Goal: Task Accomplishment & Management: Manage account settings

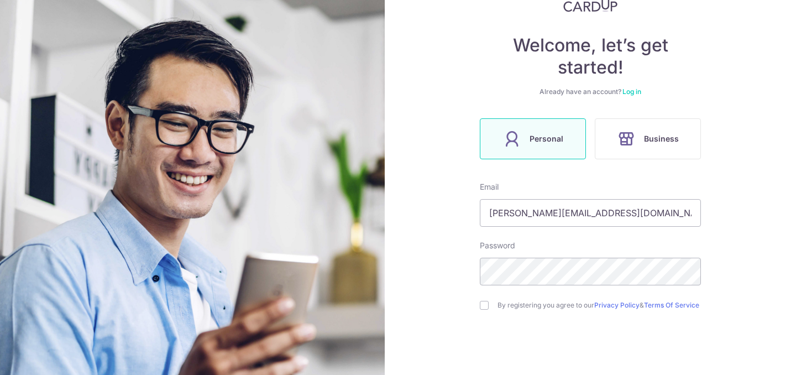
type input "[PERSON_NAME][EMAIL_ADDRESS][DOMAIN_NAME]"
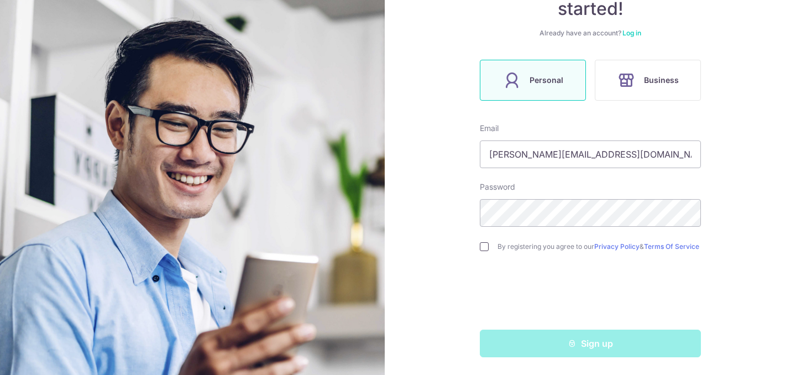
click at [487, 243] on input "checkbox" at bounding box center [484, 246] width 9 height 9
checkbox input "true"
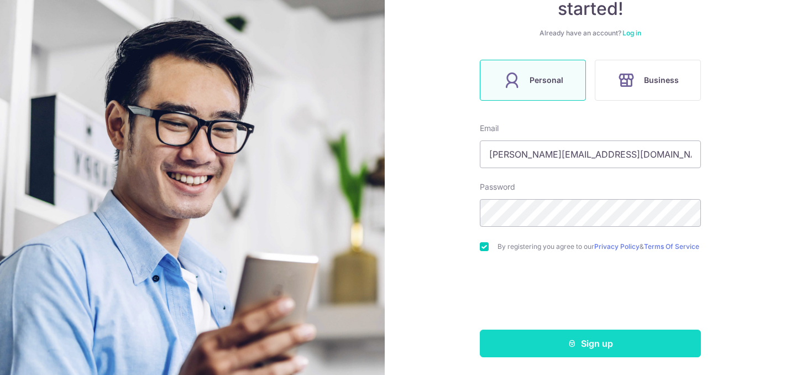
click at [529, 345] on button "Sign up" at bounding box center [590, 344] width 221 height 28
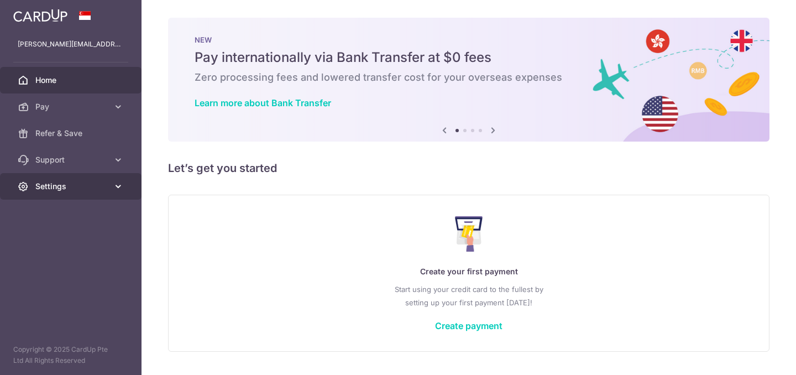
click at [65, 183] on span "Settings" at bounding box center [71, 186] width 73 height 11
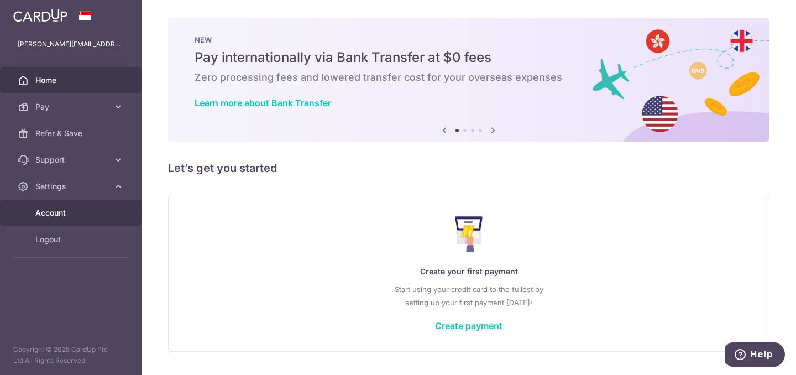
click at [61, 209] on span "Account" at bounding box center [71, 212] width 73 height 11
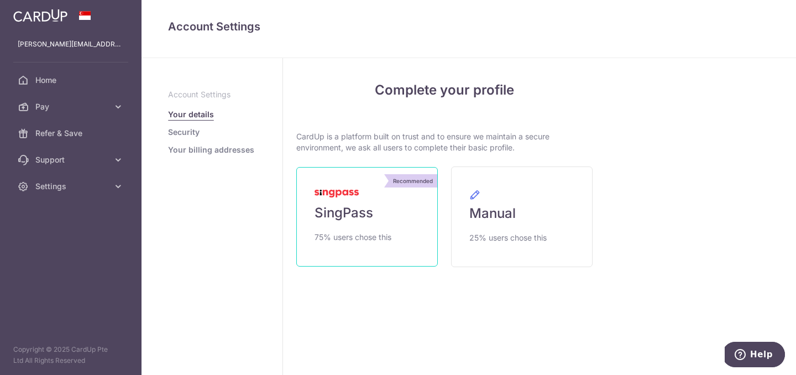
click at [344, 224] on link "Recommended SingPass 75% users chose this" at bounding box center [367, 217] width 142 height 100
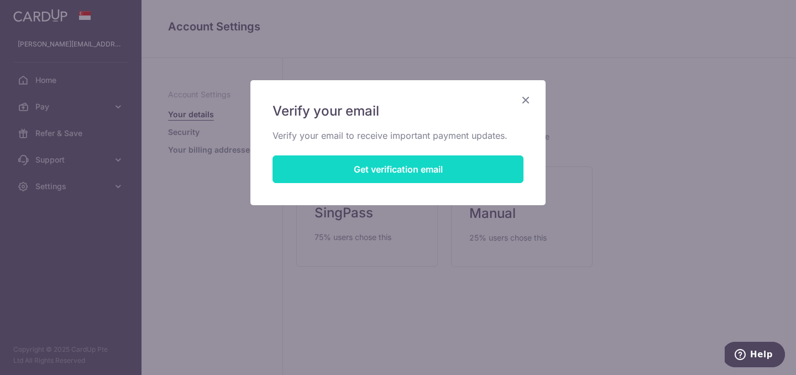
click at [369, 166] on button "Get verification email" at bounding box center [398, 169] width 251 height 28
